Goal: Task Accomplishment & Management: Manage account settings

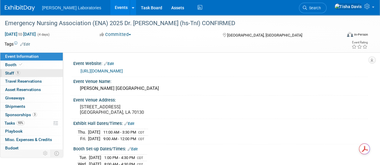
click at [9, 75] on span "Staff 1" at bounding box center [12, 73] width 15 height 5
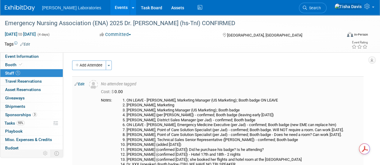
click at [212, 125] on li "ON LEAVE - [PERSON_NAME], Emergency Medicine Executive (per Jad) - confirmed; B…" at bounding box center [243, 125] width 234 height 5
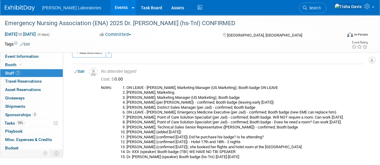
scroll to position [10, 0]
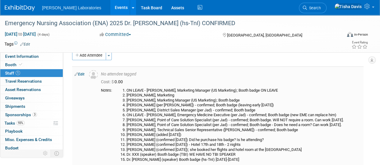
click at [80, 75] on link "Edit" at bounding box center [79, 74] width 10 height 4
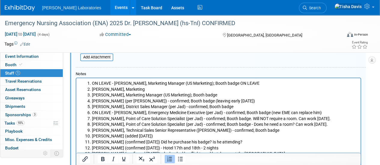
scroll to position [157, 0]
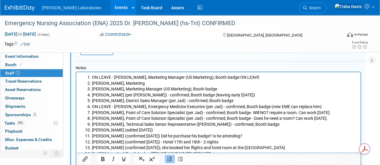
click at [322, 108] on li "ON LEAVE - [PERSON_NAME], Emergency Medicine Executive (per Jad) - confirmed; B…" at bounding box center [224, 107] width 265 height 6
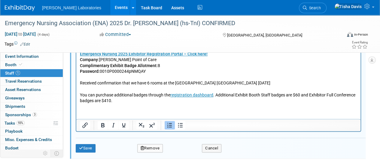
scroll to position [276, 0]
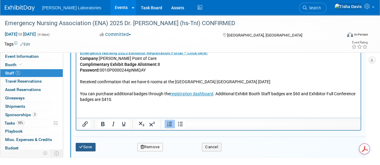
click at [86, 147] on button "Save" at bounding box center [86, 147] width 20 height 8
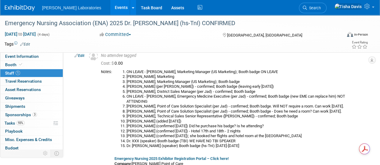
scroll to position [30, 0]
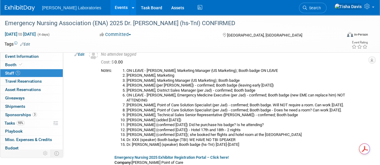
click at [351, 38] on div "Virtual In-Person Hybrid <img src="[URL][DOMAIN_NAME]" style="width: 22px; heig…" at bounding box center [340, 35] width 53 height 9
click at [351, 38] on button "In-Person" at bounding box center [348, 35] width 38 height 8
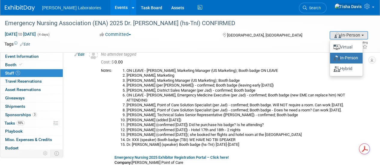
click at [326, 1] on li "Search" at bounding box center [313, 7] width 28 height 15
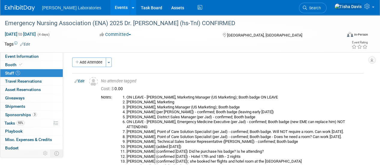
scroll to position [0, 0]
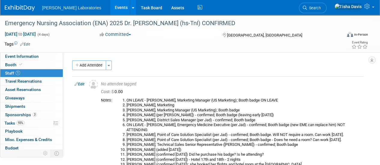
drag, startPoint x: 314, startPoint y: 74, endPoint x: 347, endPoint y: -30, distance: 109.6
click at [347, 0] on html "[PERSON_NAME] Laboratories Events Add Event Bulk Upload Events Shareable Event …" at bounding box center [190, 82] width 380 height 165
